Goal: Task Accomplishment & Management: Complete application form

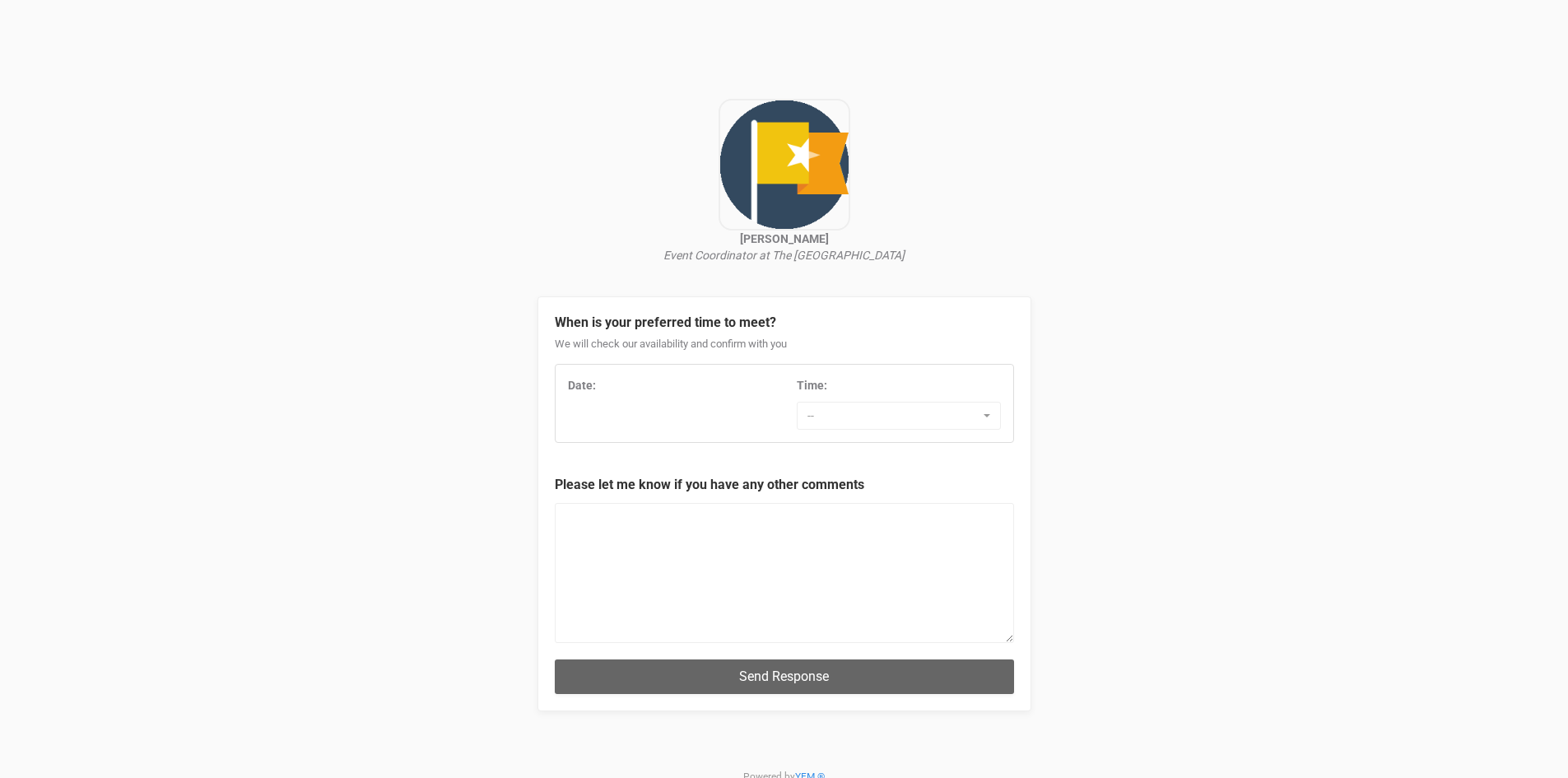
click at [685, 408] on div "Date: Time: -- 7:00 AM 7:30 AM 8:00 AM 8:30 AM 9:00 AM 9:30 AM 10:00 AM 10:30 A…" at bounding box center [784, 403] width 457 height 52
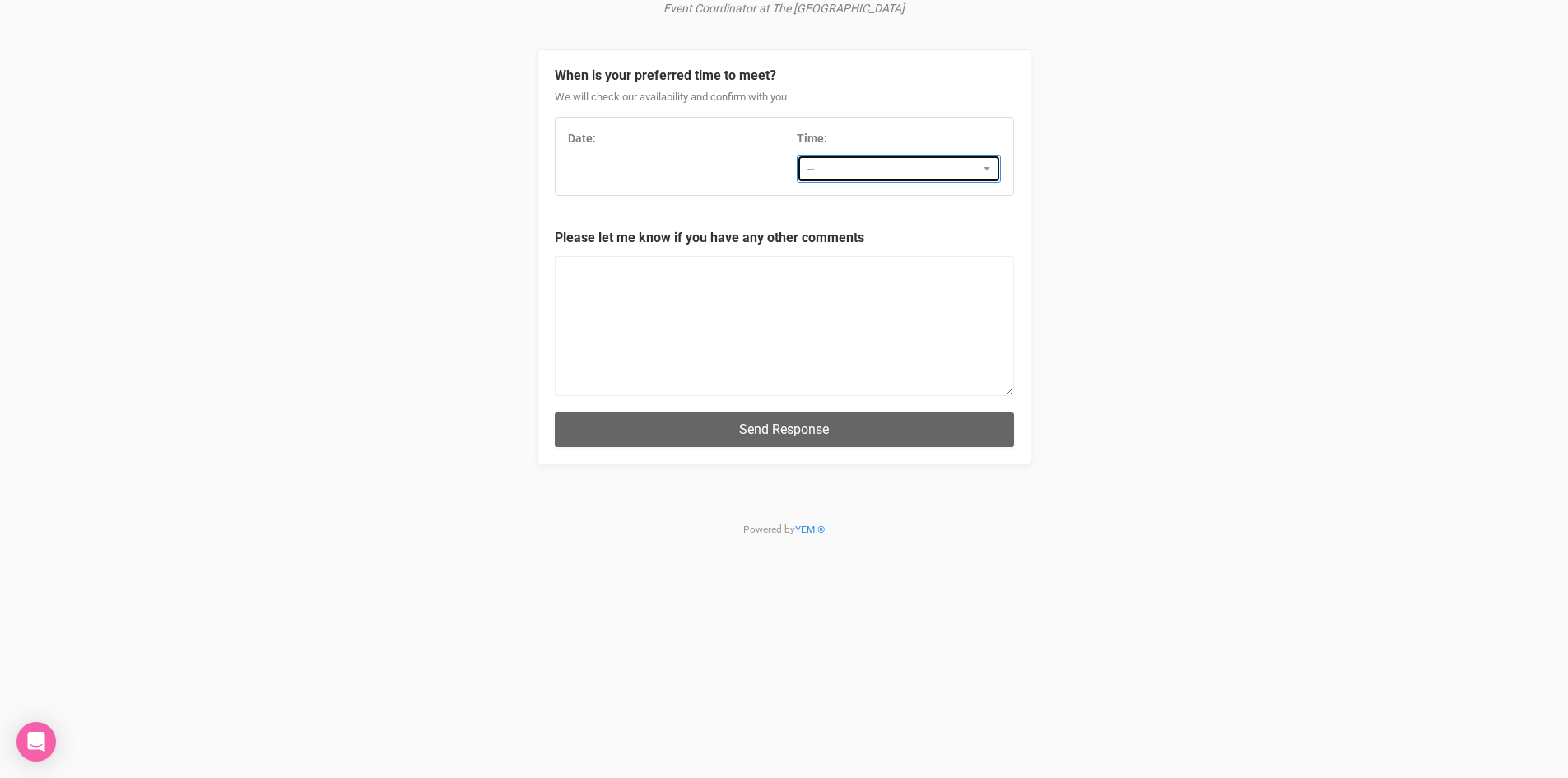
click at [901, 170] on span "--" at bounding box center [893, 169] width 172 height 17
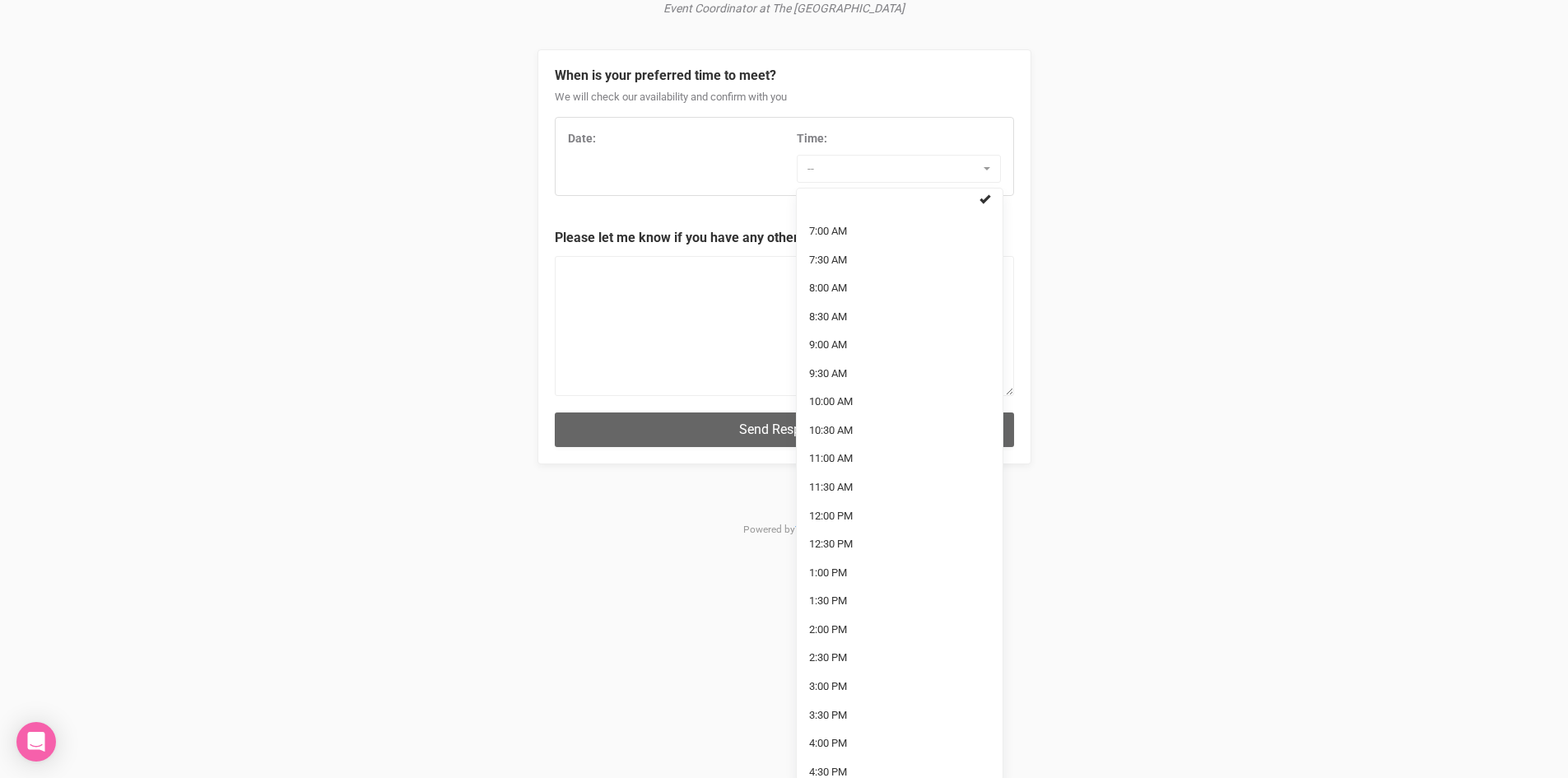
click at [665, 139] on div "Date:" at bounding box center [670, 138] width 204 height 17
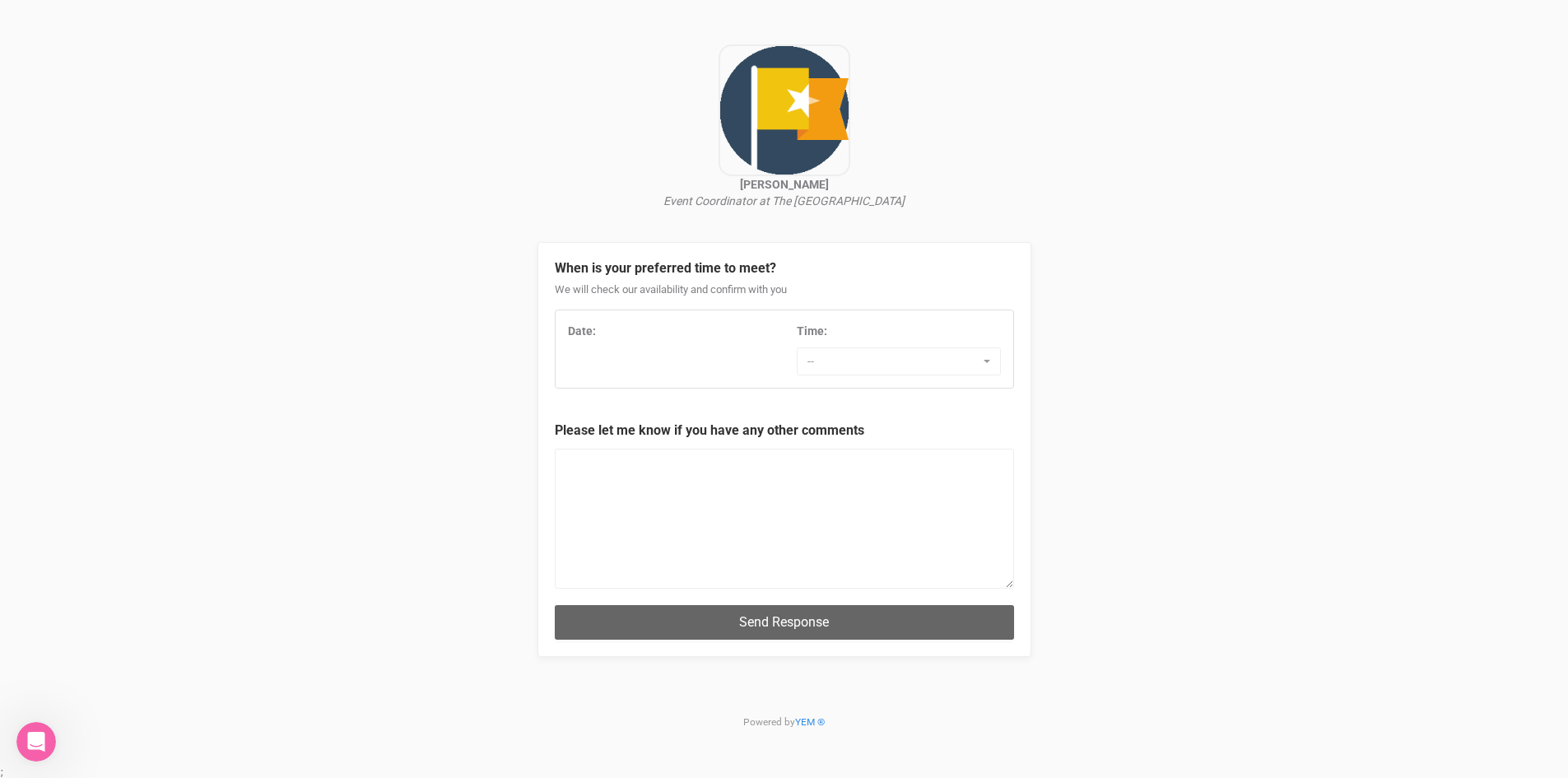
scroll to position [42, 0]
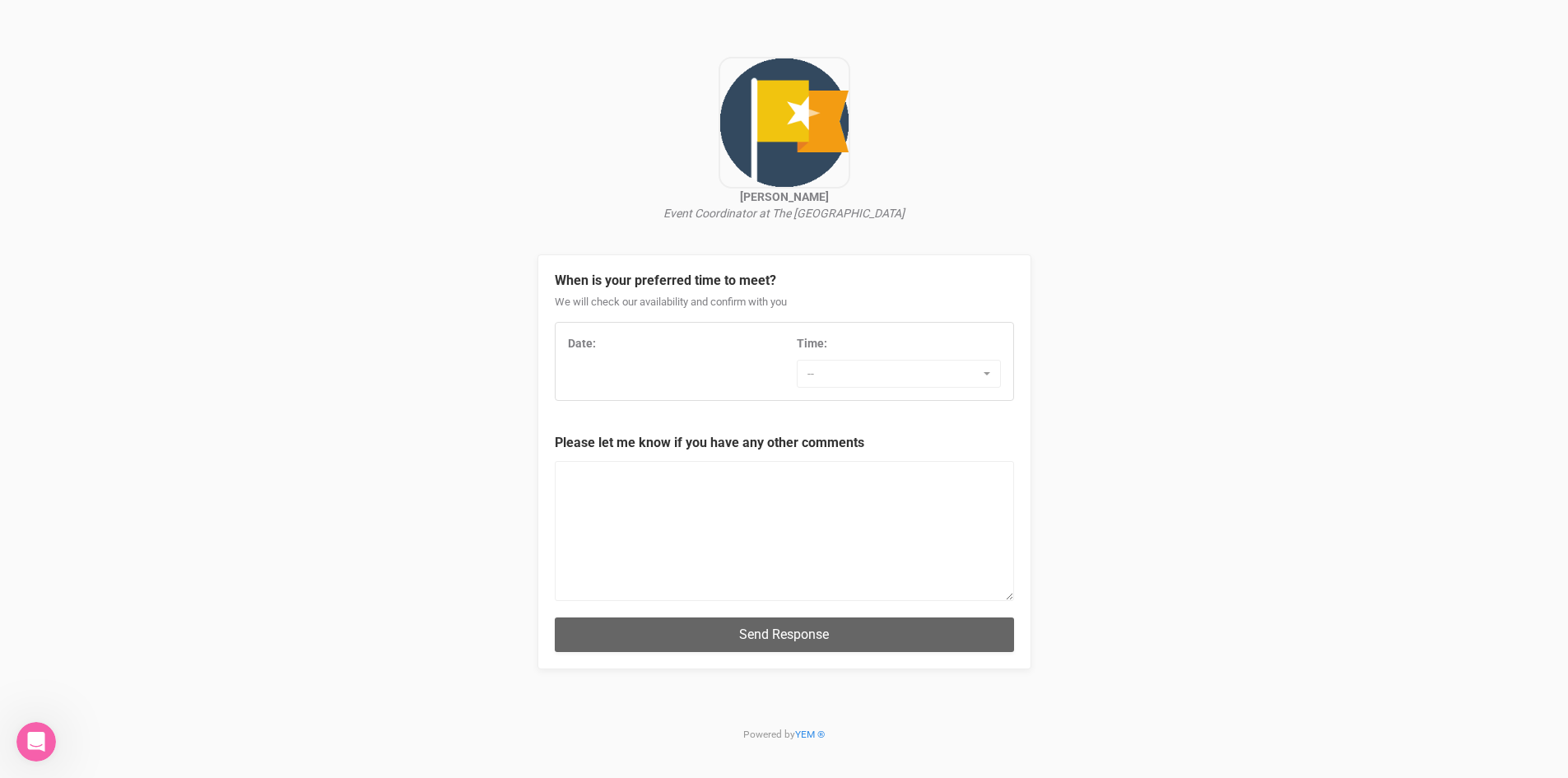
click at [646, 353] on div "Date:" at bounding box center [670, 347] width 229 height 25
click at [922, 370] on span "--" at bounding box center [893, 374] width 172 height 17
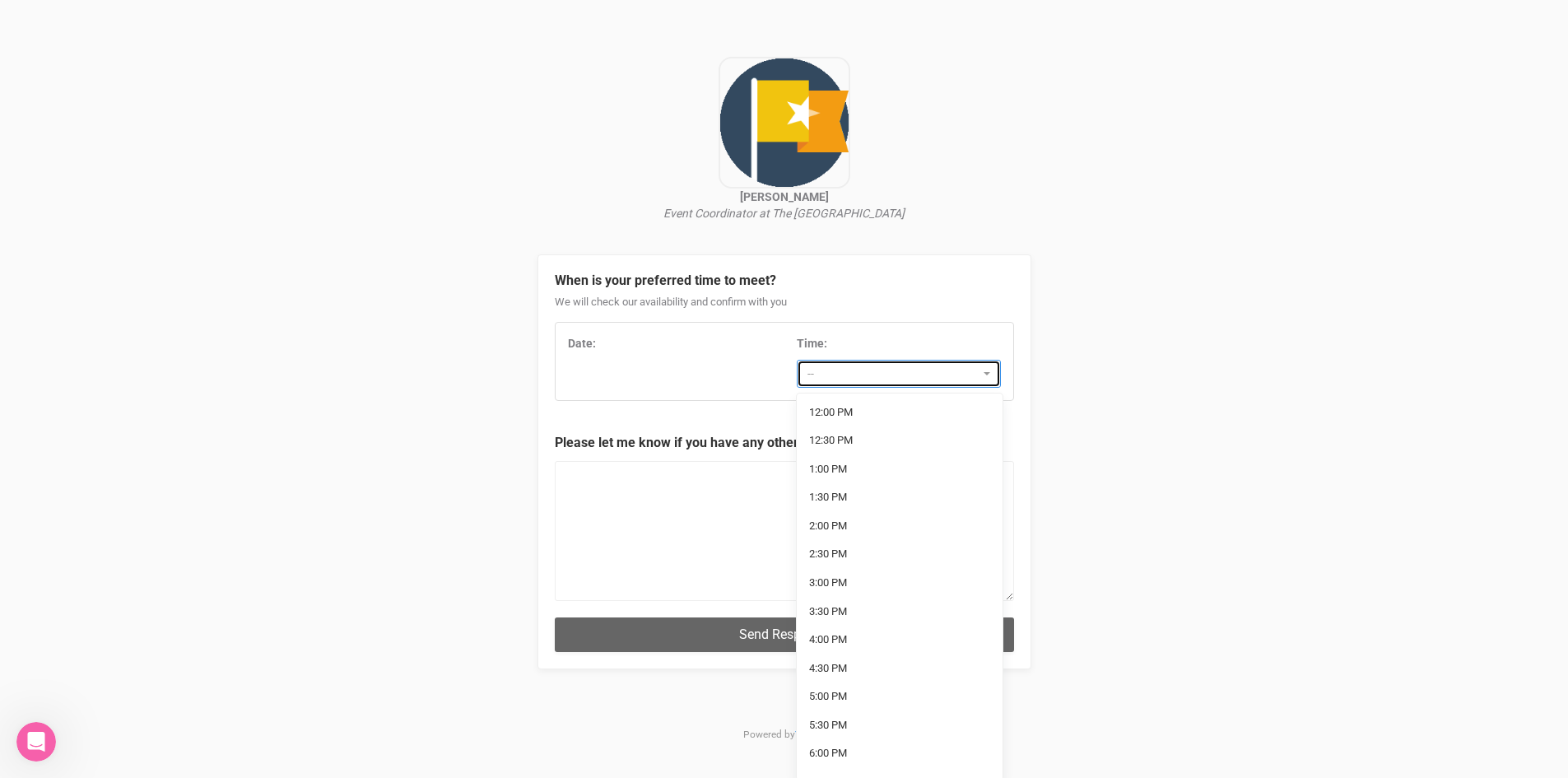
scroll to position [329, 0]
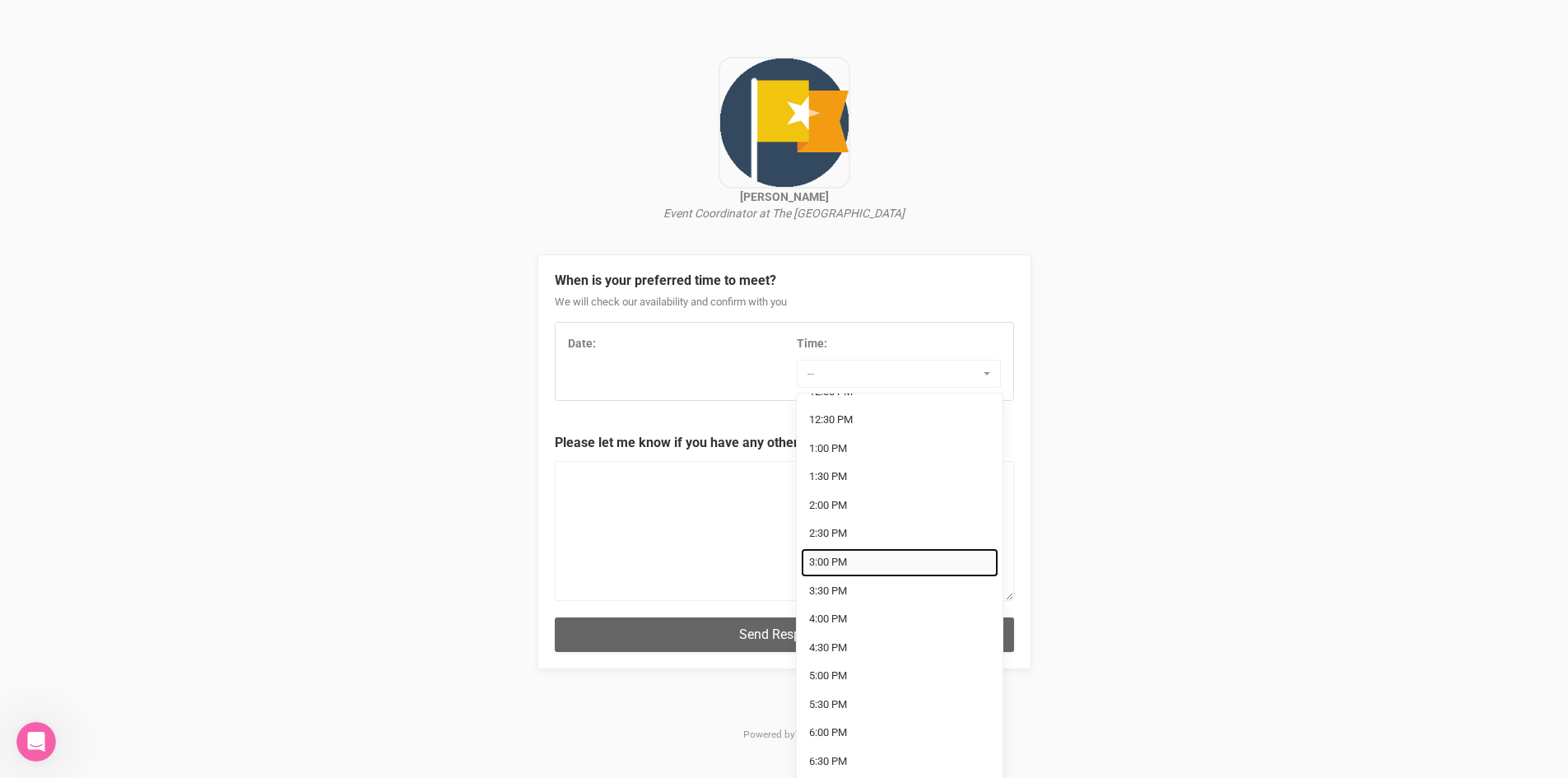
click at [840, 567] on span "3:00 PM" at bounding box center [828, 563] width 38 height 16
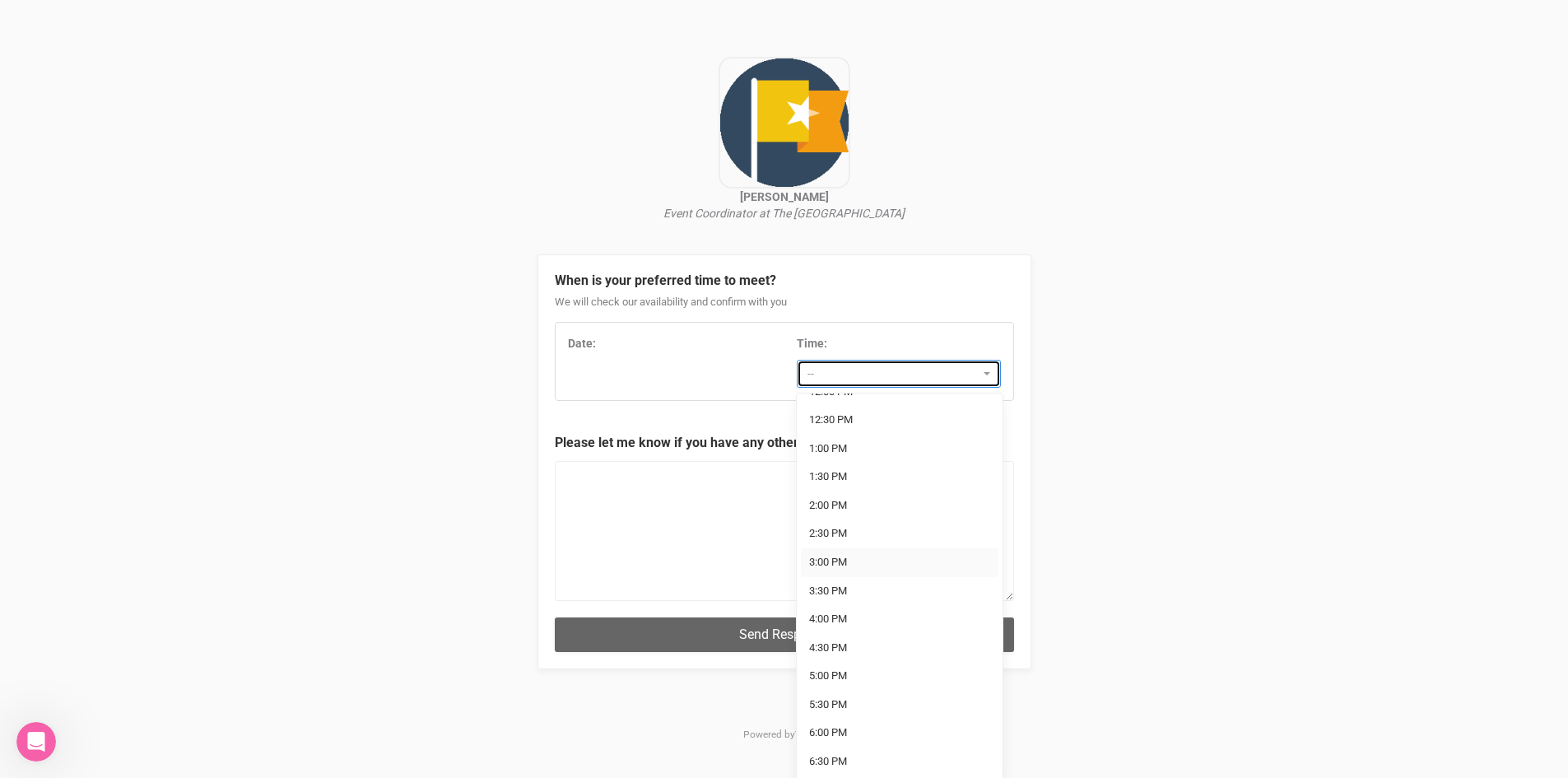
select select "3:00 PM"
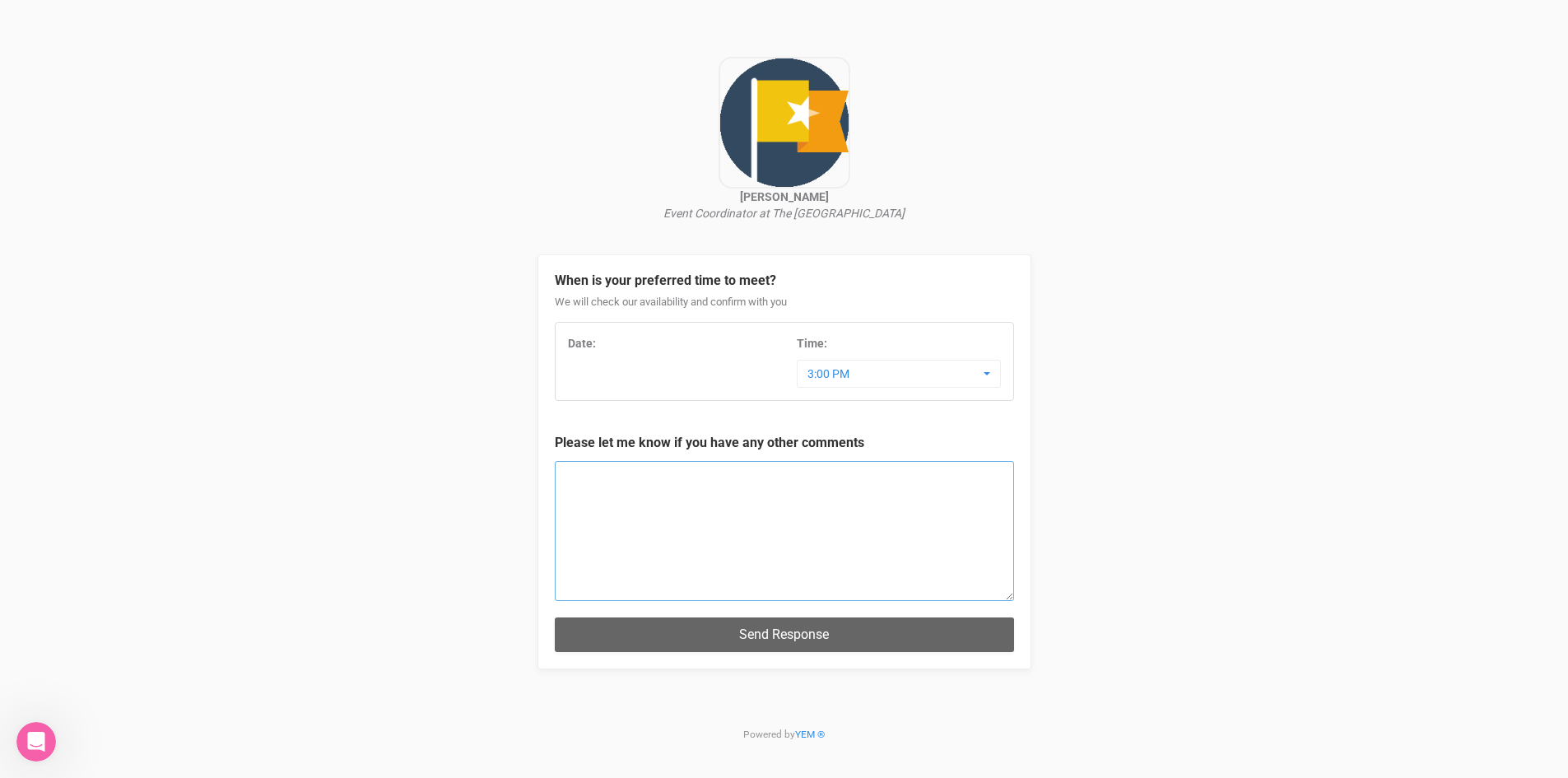
click at [680, 528] on textarea at bounding box center [784, 531] width 459 height 140
click at [960, 479] on textarea "Hi Vanessa - could you please respond to my email or call me to advise if" at bounding box center [784, 531] width 459 height 140
click at [619, 488] on textarea "Hi Vanessa - could you please respond to my email or call me to advise if there…" at bounding box center [784, 531] width 459 height 140
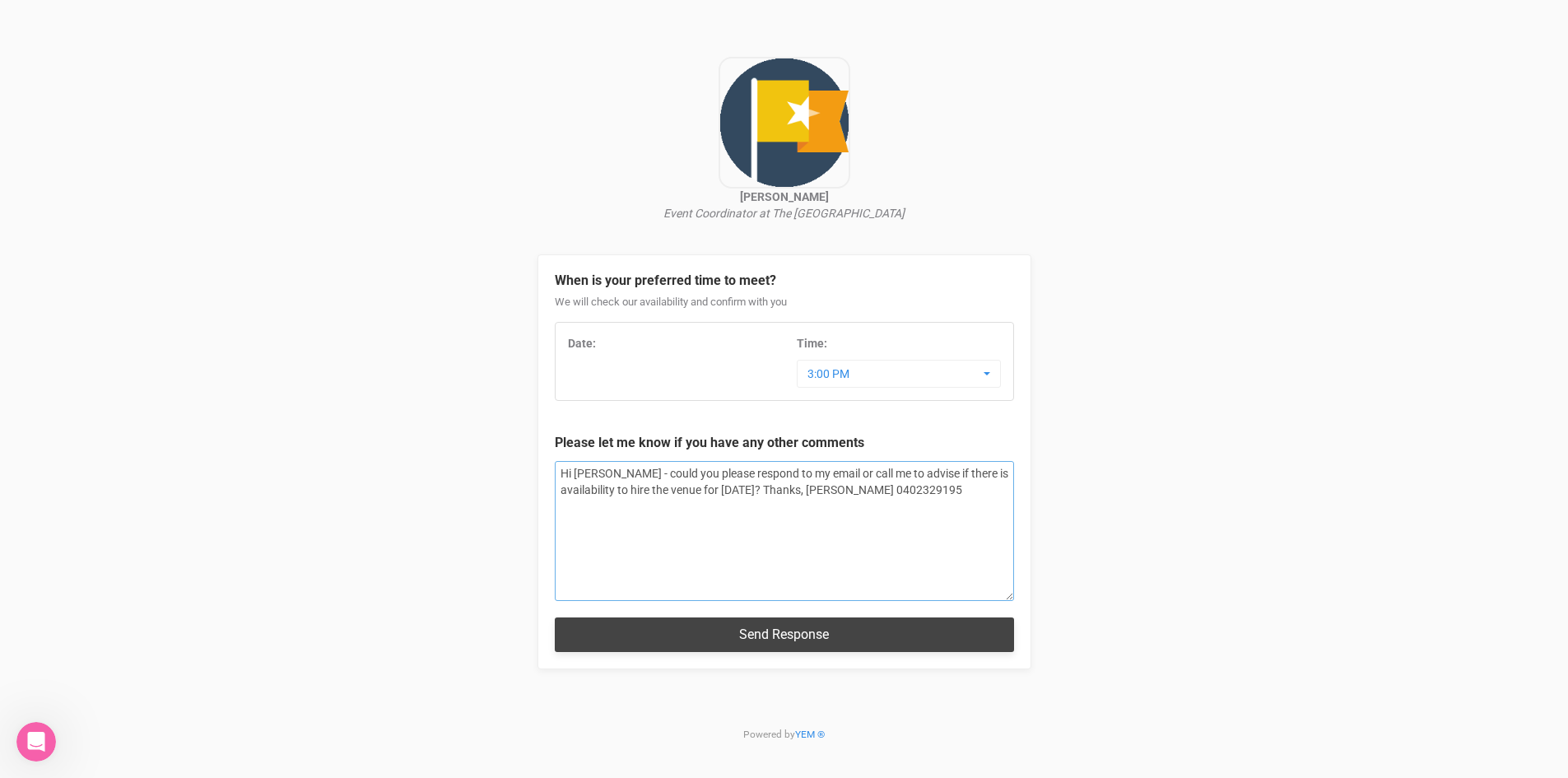
type textarea "Hi Vanessa - could you please respond to my email or call me to advise if there…"
click at [788, 635] on button "Send Response" at bounding box center [784, 634] width 459 height 34
